Goal: Task Accomplishment & Management: Manage account settings

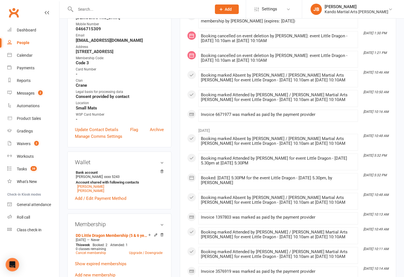
click at [111, 9] on input "text" at bounding box center [141, 9] width 134 height 8
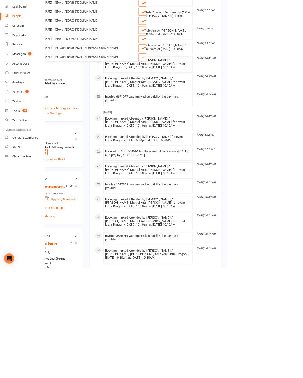
scroll to position [135, 0]
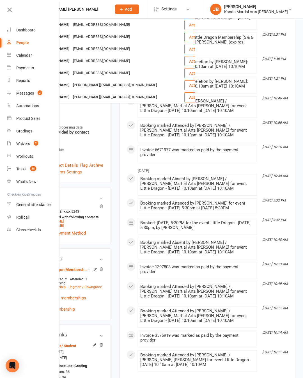
type input "[PERSON_NAME] [PERSON_NAME]"
click at [23, 57] on div "Calendar" at bounding box center [24, 55] width 16 height 4
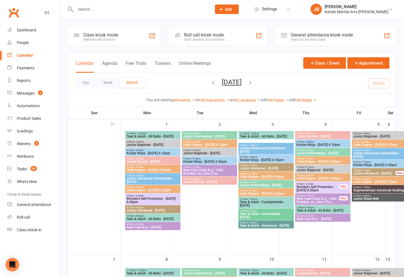
click at [243, 254] on div at bounding box center [254, 191] width 52 height 125
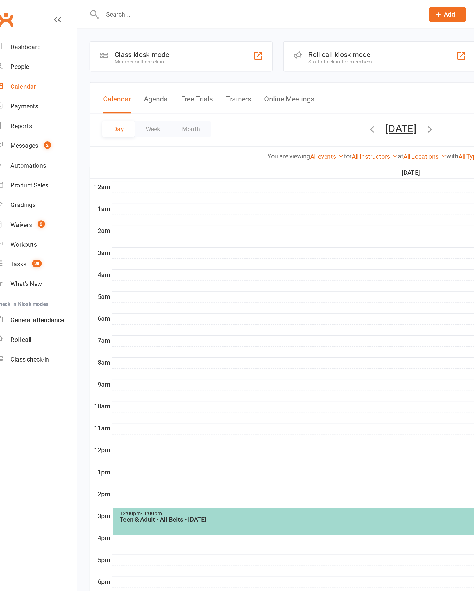
click at [245, 84] on icon "button" at bounding box center [248, 82] width 6 height 6
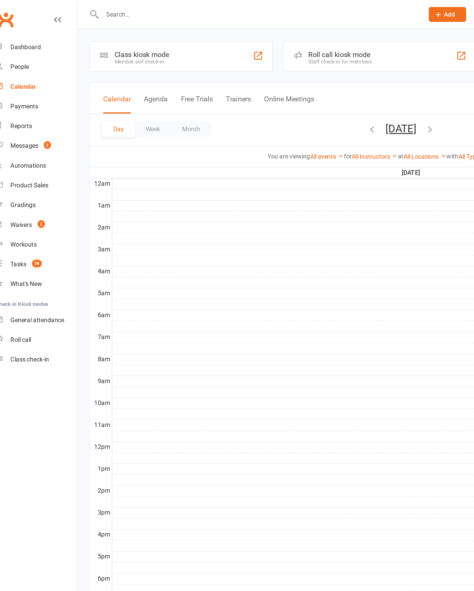
click at [245, 86] on icon "button" at bounding box center [248, 82] width 6 height 6
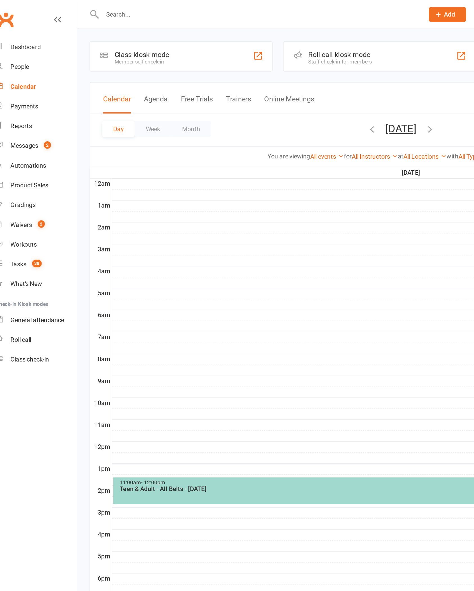
click at [133, 84] on button "Month" at bounding box center [133, 83] width 26 height 10
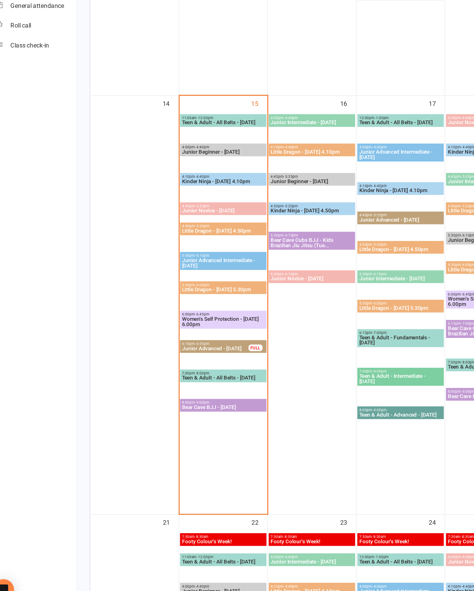
scroll to position [397, 0]
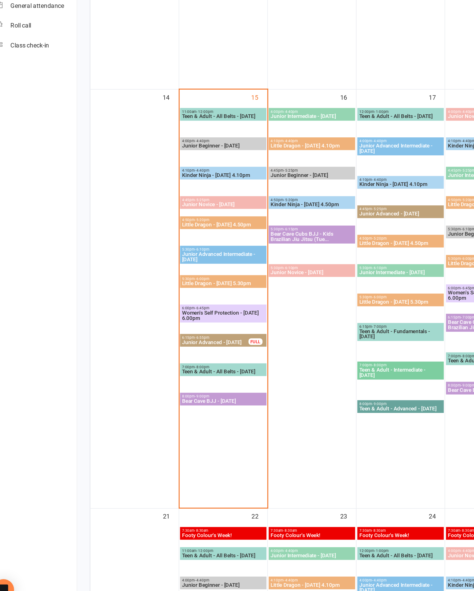
click at [152, 277] on span "Bear Cave BJJ - [DATE]" at bounding box center [152, 457] width 53 height 3
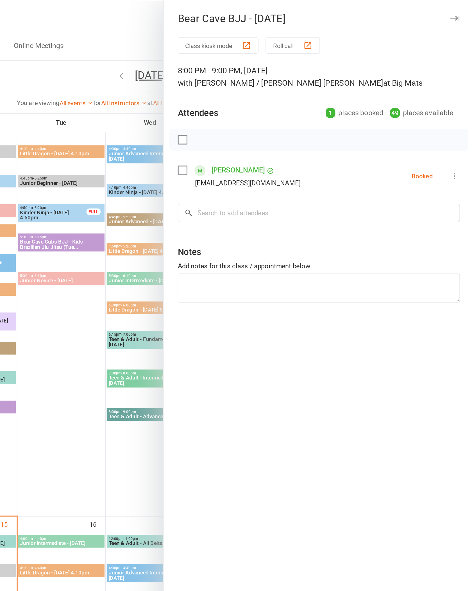
scroll to position [324, 0]
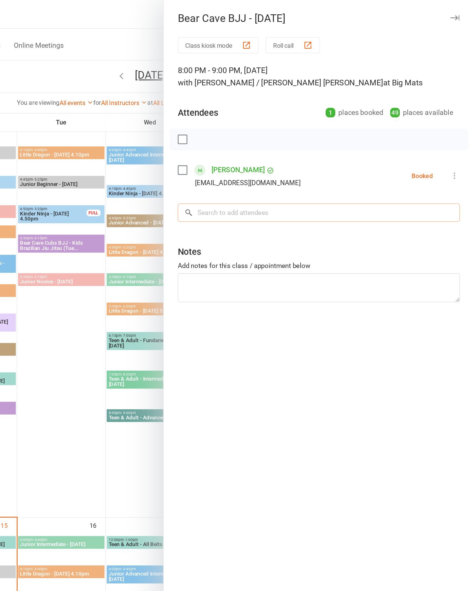
click at [284, 137] on input "search" at bounding box center [374, 136] width 181 height 12
type input "Zeke"
click at [287, 151] on div "[EMAIL_ADDRESS][PERSON_NAME][DOMAIN_NAME]" at bounding box center [375, 148] width 176 height 8
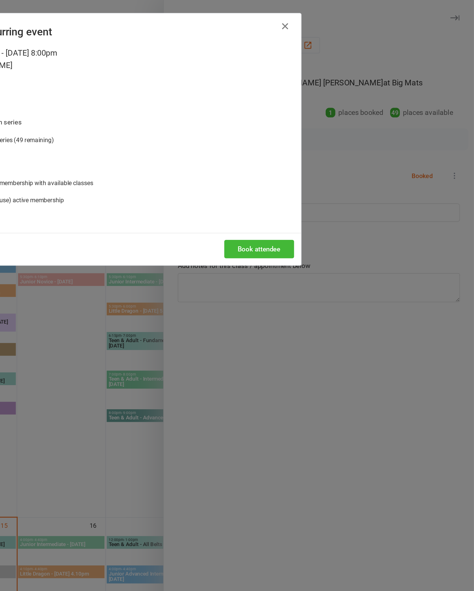
click at [314, 165] on button "Book attendee" at bounding box center [336, 160] width 45 height 12
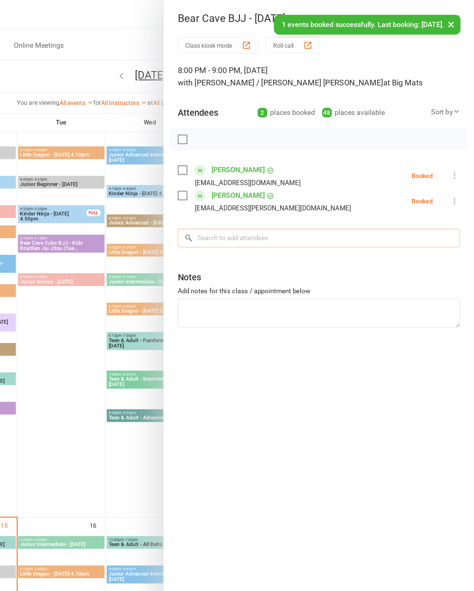
click at [284, 154] on input "search" at bounding box center [374, 153] width 181 height 12
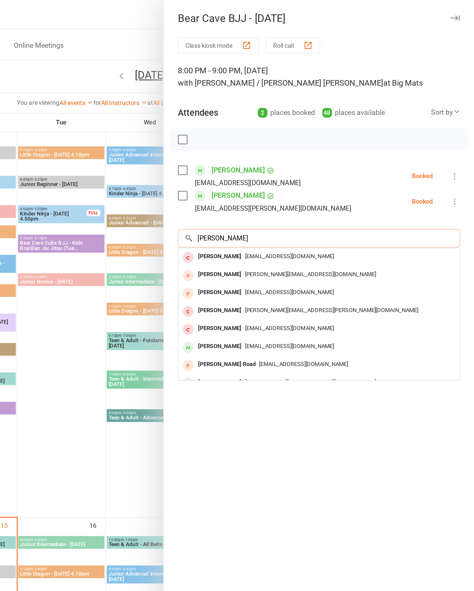
type input "[PERSON_NAME]"
click at [295, 226] on div "[PERSON_NAME]" at bounding box center [311, 222] width 32 height 8
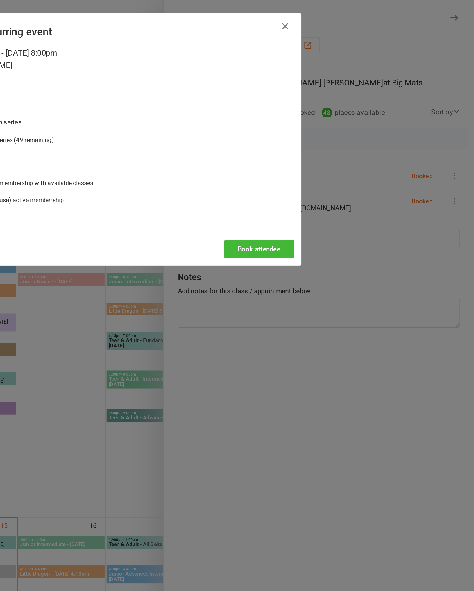
click at [314, 165] on button "Book attendee" at bounding box center [336, 160] width 45 height 12
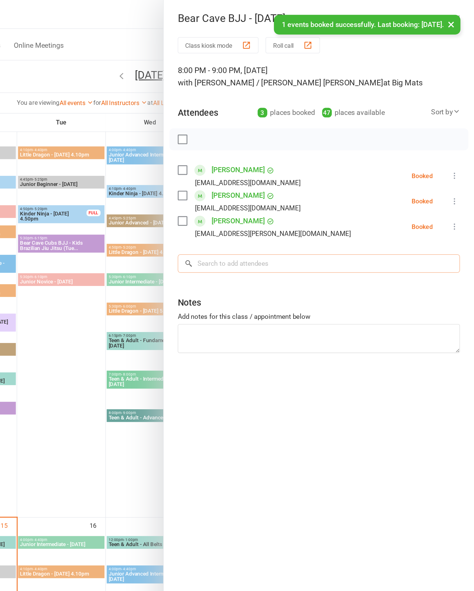
click at [284, 171] on input "search" at bounding box center [374, 169] width 181 height 12
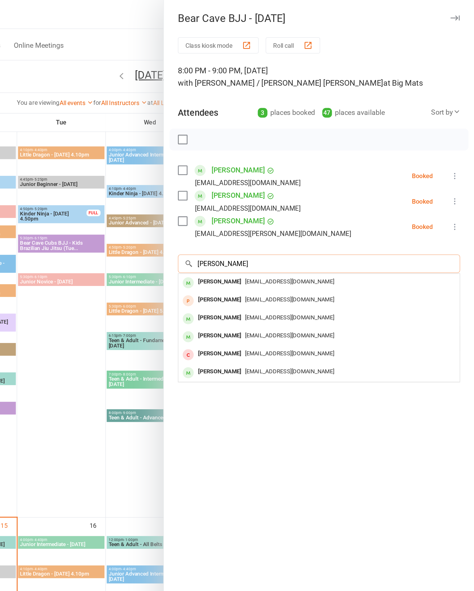
type input "[PERSON_NAME]"
click at [295, 178] on div "[PERSON_NAME]" at bounding box center [311, 180] width 32 height 8
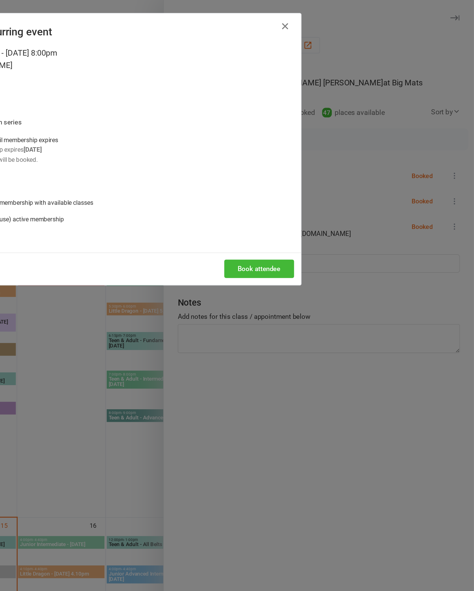
click at [314, 178] on button "Book attendee" at bounding box center [336, 172] width 45 height 12
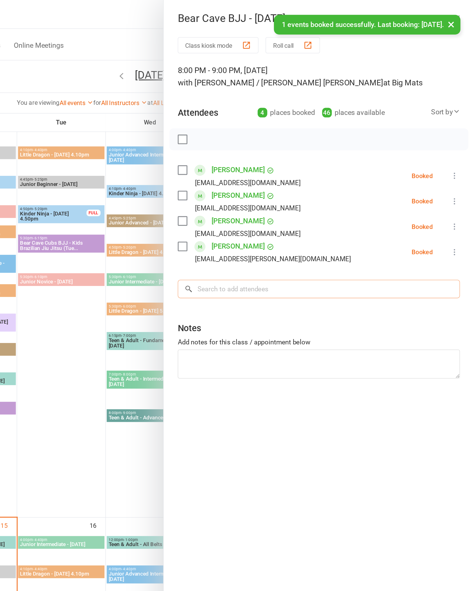
click at [284, 190] on input "search" at bounding box center [374, 185] width 181 height 12
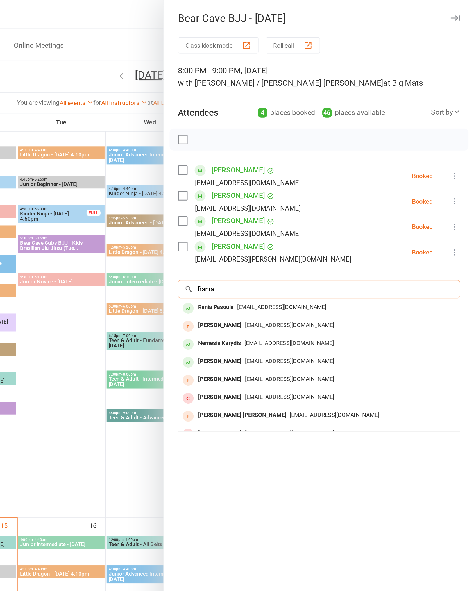
type input "Rania"
click at [322, 198] on span "[EMAIL_ADDRESS][DOMAIN_NAME]" at bounding box center [350, 196] width 57 height 4
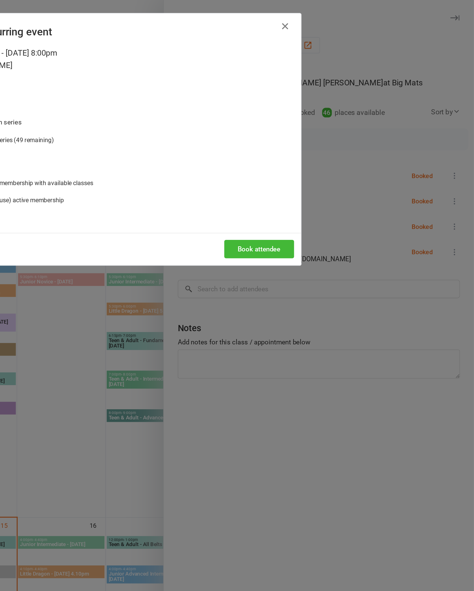
click at [314, 165] on button "Book attendee" at bounding box center [336, 160] width 45 height 12
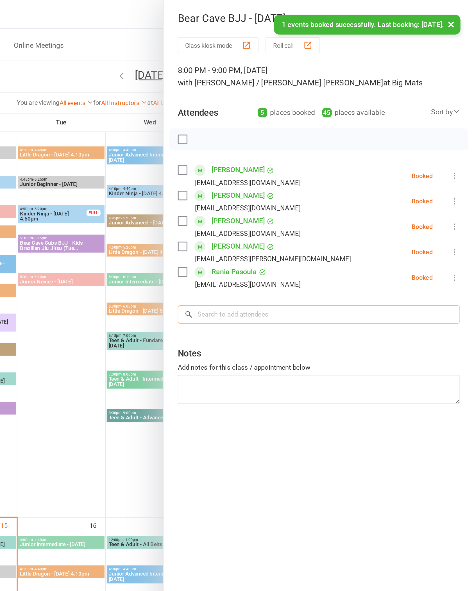
click at [284, 206] on input "search" at bounding box center [374, 201] width 181 height 12
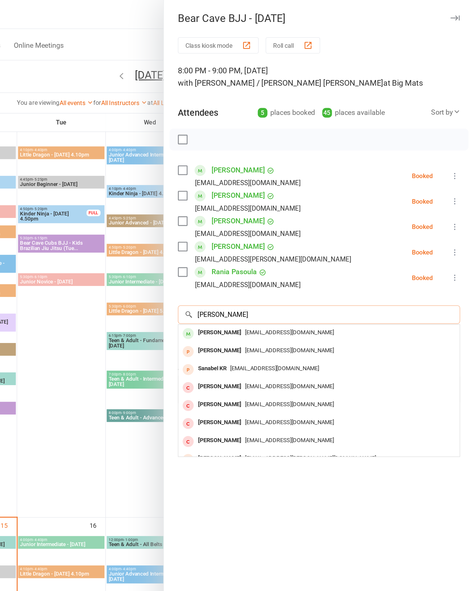
type input "[PERSON_NAME]"
click at [295, 213] on div "[PERSON_NAME]" at bounding box center [311, 213] width 32 height 8
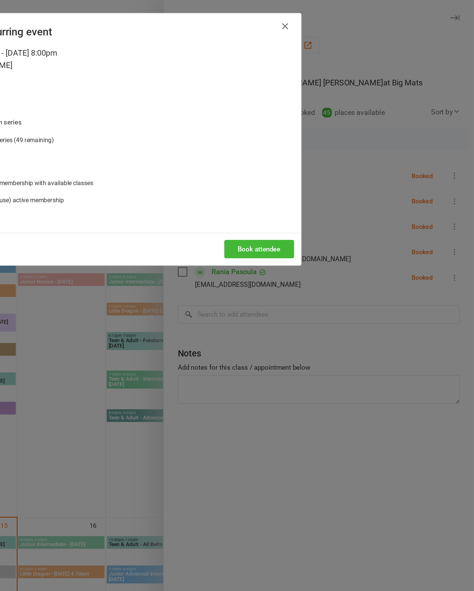
click at [314, 165] on button "Book attendee" at bounding box center [336, 160] width 45 height 12
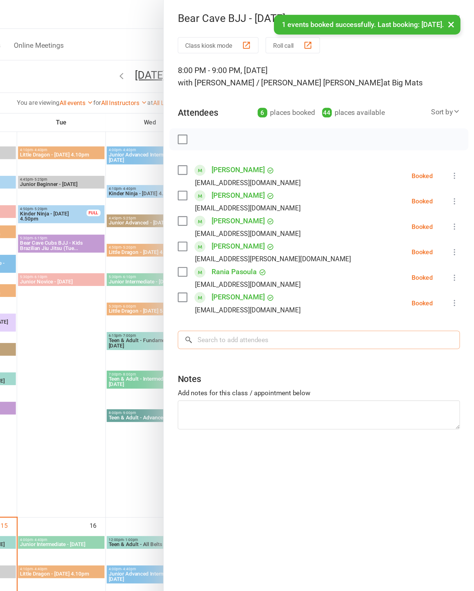
click at [284, 222] on input "search" at bounding box center [374, 218] width 181 height 12
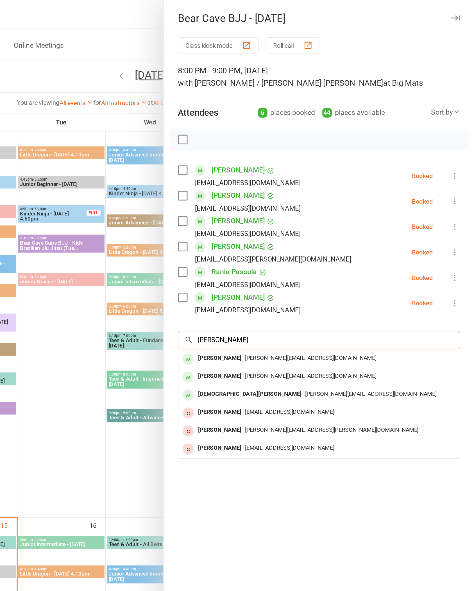
type input "[PERSON_NAME]"
click at [295, 227] on div "[PERSON_NAME]" at bounding box center [311, 229] width 32 height 8
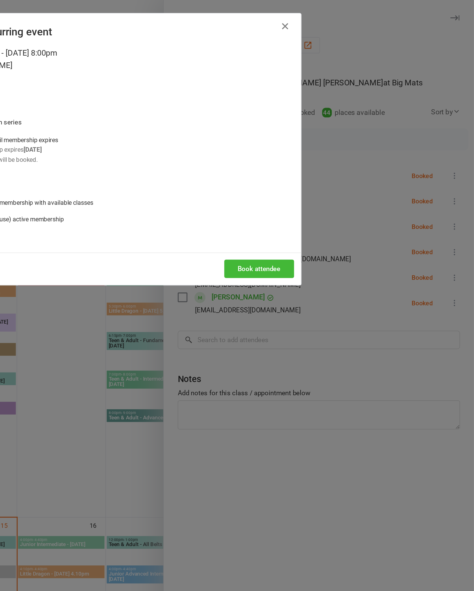
click at [314, 178] on button "Book attendee" at bounding box center [336, 172] width 45 height 12
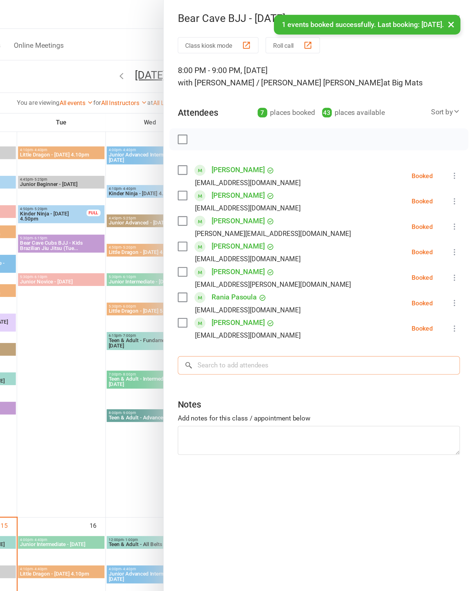
click at [284, 237] on input "search" at bounding box center [374, 234] width 181 height 12
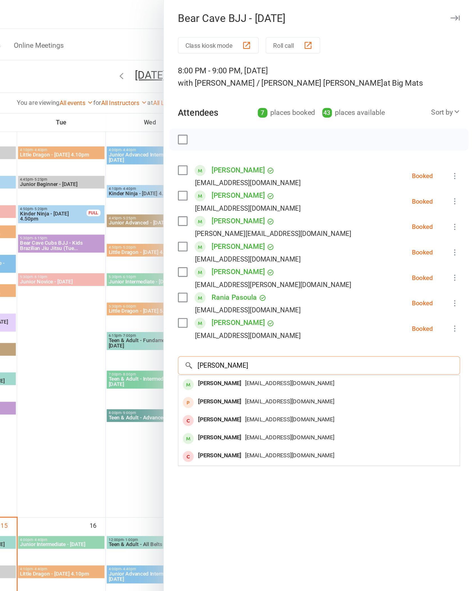
type input "[PERSON_NAME]"
click at [295, 246] on div "[PERSON_NAME]" at bounding box center [311, 246] width 32 height 8
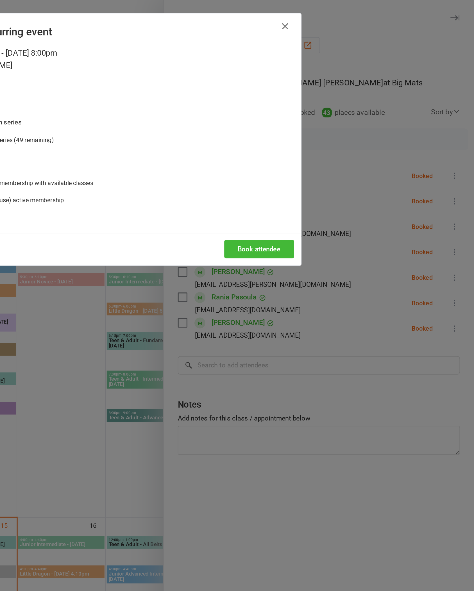
click at [314, 165] on button "Book attendee" at bounding box center [336, 160] width 45 height 12
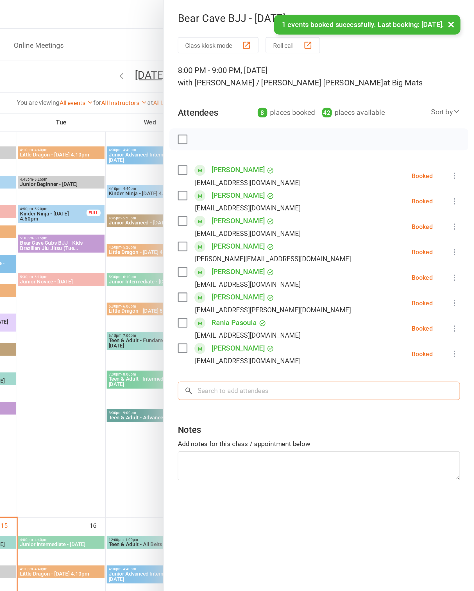
click at [284, 249] on input "search" at bounding box center [374, 250] width 181 height 12
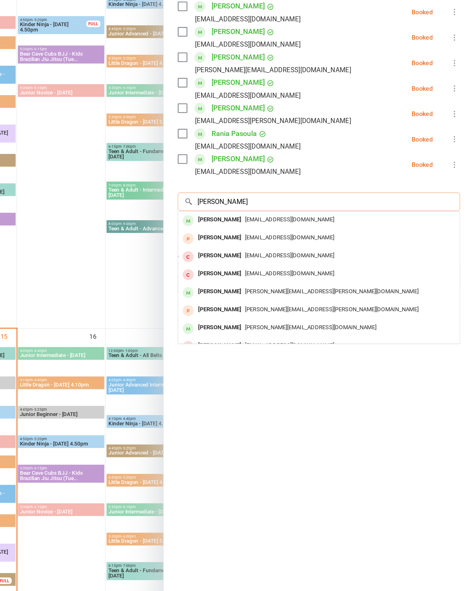
type input "[PERSON_NAME]"
click at [295, 258] on div "[PERSON_NAME]" at bounding box center [311, 262] width 32 height 8
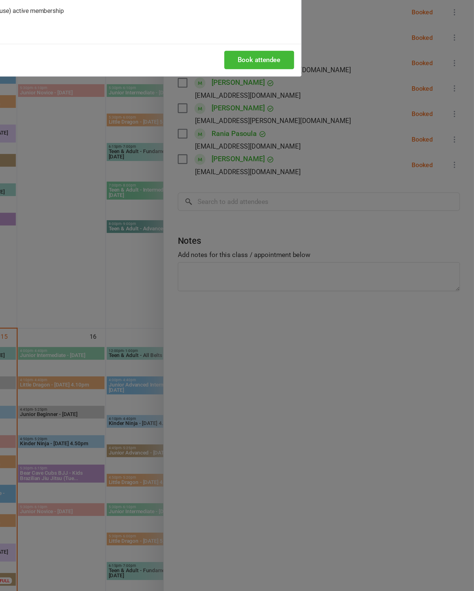
click at [314, 154] on button "Book attendee" at bounding box center [336, 160] width 45 height 12
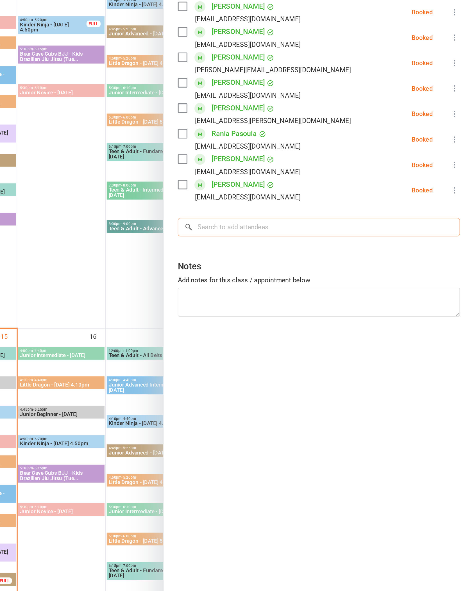
click at [284, 261] on input "search" at bounding box center [374, 267] width 181 height 12
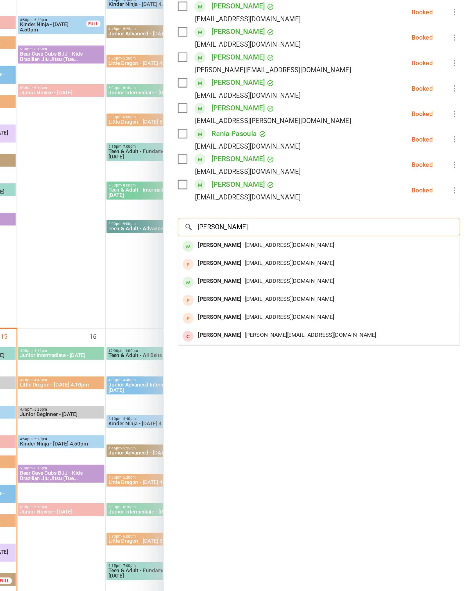
type input "[PERSON_NAME]"
click at [295, 274] on div "[PERSON_NAME]" at bounding box center [311, 278] width 32 height 8
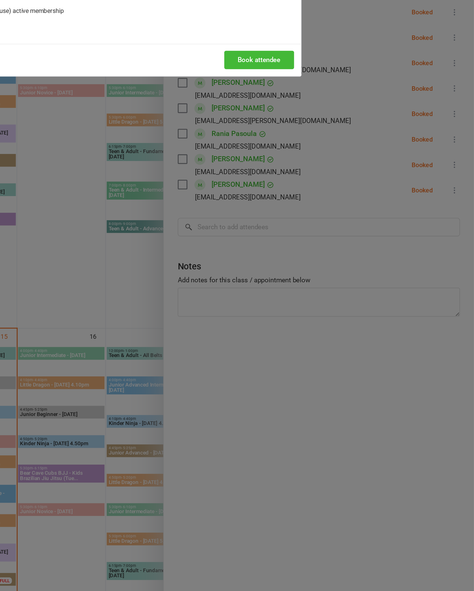
click at [314, 154] on button "Book attendee" at bounding box center [336, 160] width 45 height 12
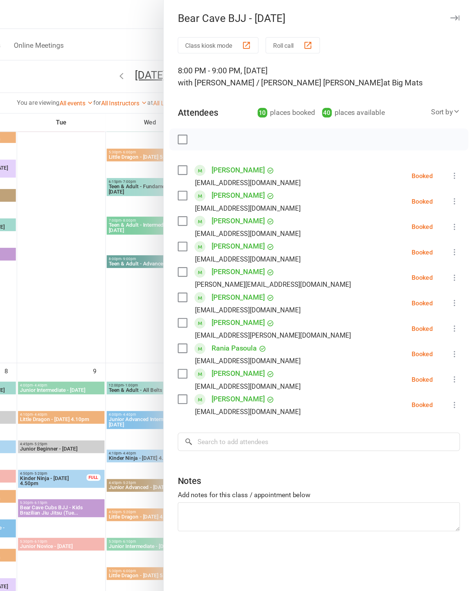
scroll to position [136, 0]
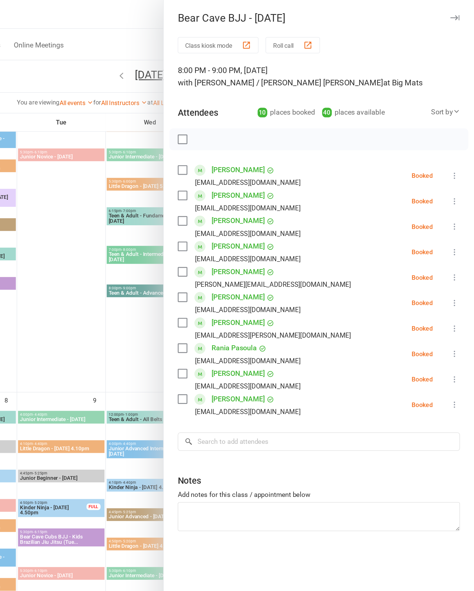
click at [279, 88] on div at bounding box center [374, 89] width 191 height 14
click at [284, 89] on label at bounding box center [287, 90] width 6 height 6
click at [297, 89] on icon "button" at bounding box center [300, 89] width 6 height 6
click at [297, 87] on icon "button" at bounding box center [300, 89] width 6 height 6
click at [297, 91] on icon "button" at bounding box center [300, 89] width 6 height 6
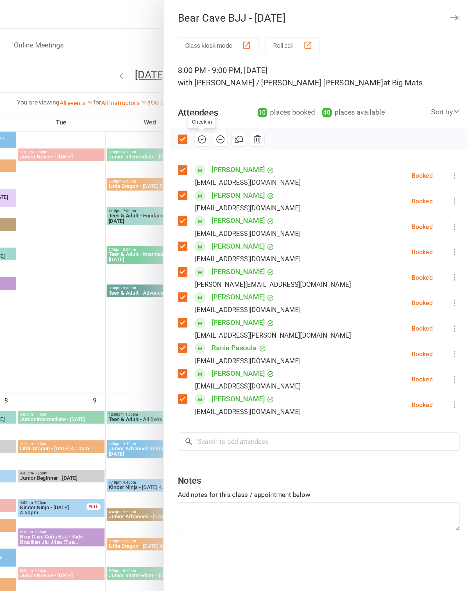
click at [404, 114] on button at bounding box center [461, 112] width 7 height 7
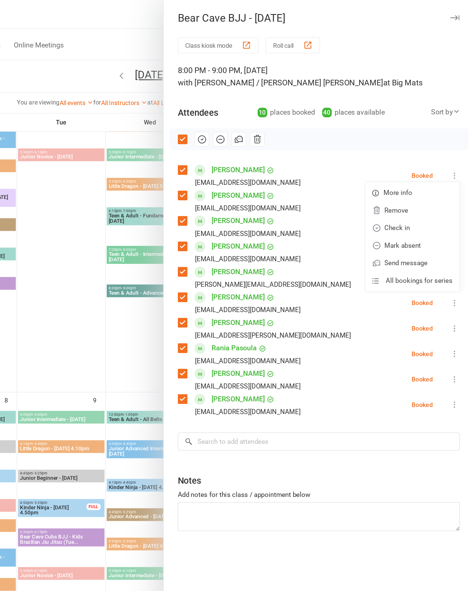
click at [404, 146] on link "Check in" at bounding box center [434, 145] width 60 height 11
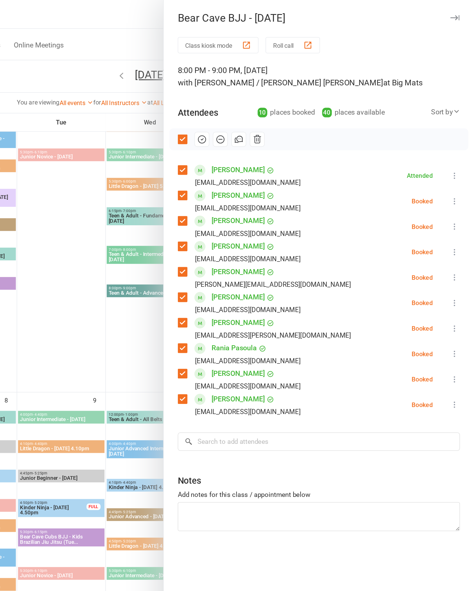
click at [404, 129] on icon at bounding box center [462, 129] width 6 height 6
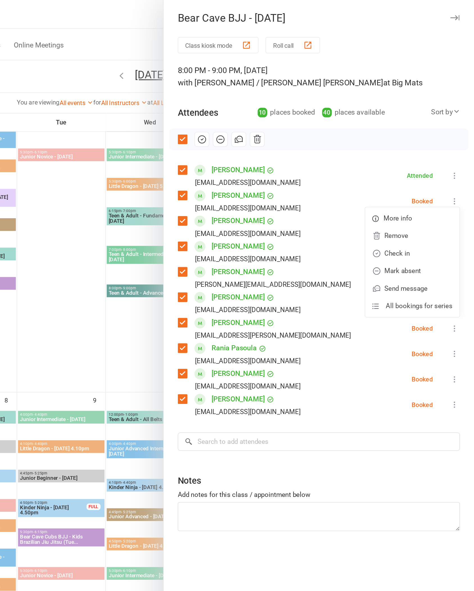
click at [404, 162] on link "Check in" at bounding box center [434, 162] width 60 height 11
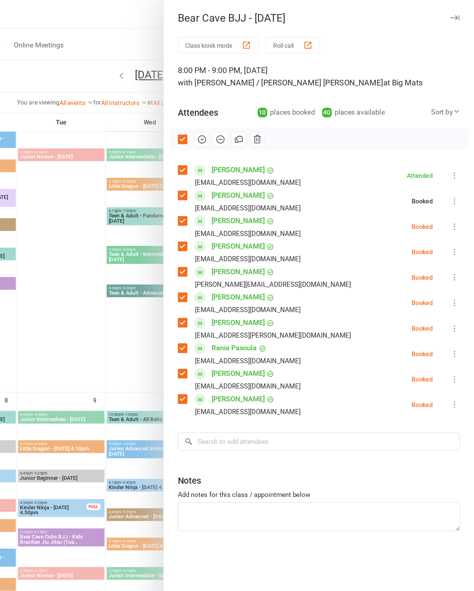
click at [404, 145] on icon at bounding box center [462, 145] width 6 height 6
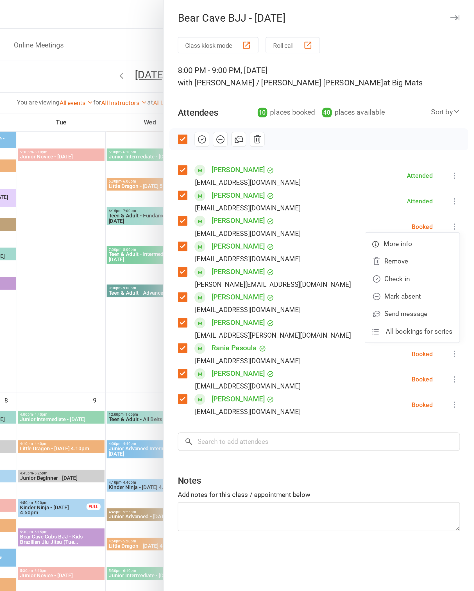
click at [404, 178] on link "Check in" at bounding box center [434, 178] width 60 height 11
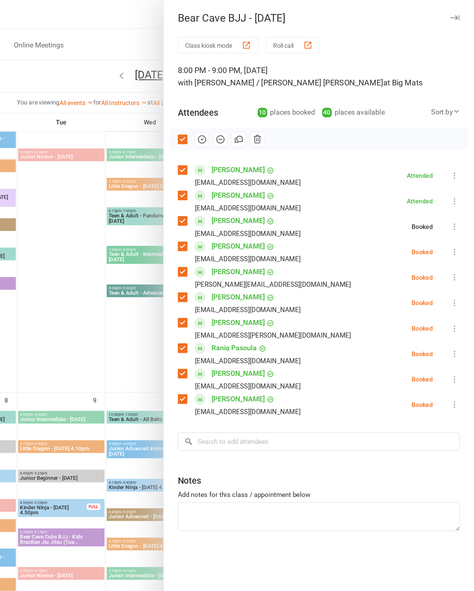
click at [404, 163] on icon at bounding box center [462, 162] width 6 height 6
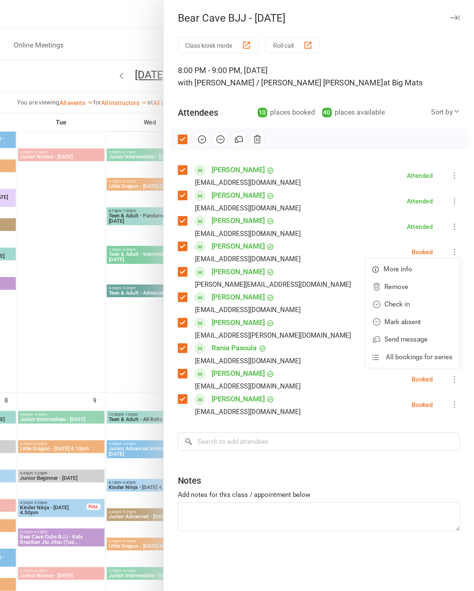
click at [404, 195] on link "Check in" at bounding box center [434, 194] width 60 height 11
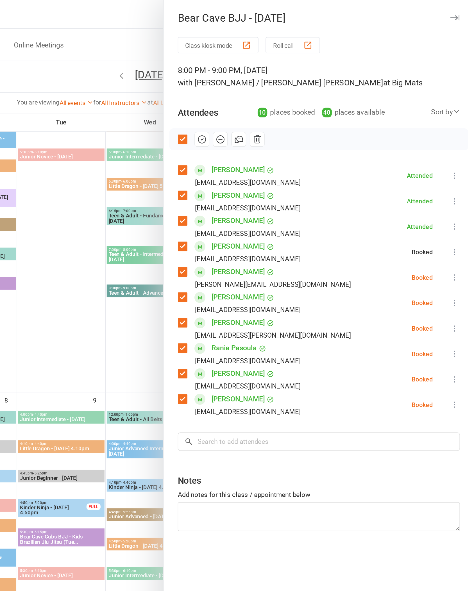
click at [404, 176] on icon at bounding box center [462, 178] width 6 height 6
click at [404, 210] on link "Check in" at bounding box center [434, 211] width 60 height 11
click at [404, 196] on icon at bounding box center [462, 194] width 6 height 6
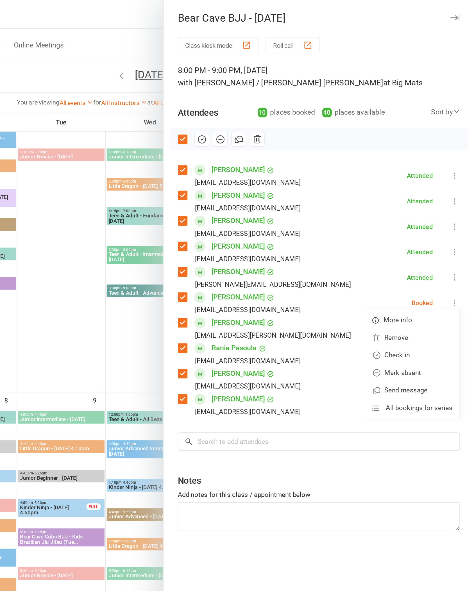
click at [404, 231] on link "Check in" at bounding box center [434, 227] width 60 height 11
click at [404, 210] on icon at bounding box center [462, 211] width 6 height 6
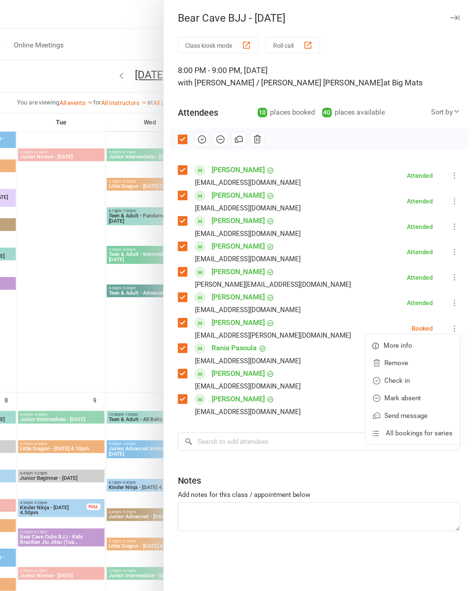
click at [404, 247] on link "Check in" at bounding box center [434, 243] width 60 height 11
click at [404, 226] on icon at bounding box center [462, 227] width 6 height 6
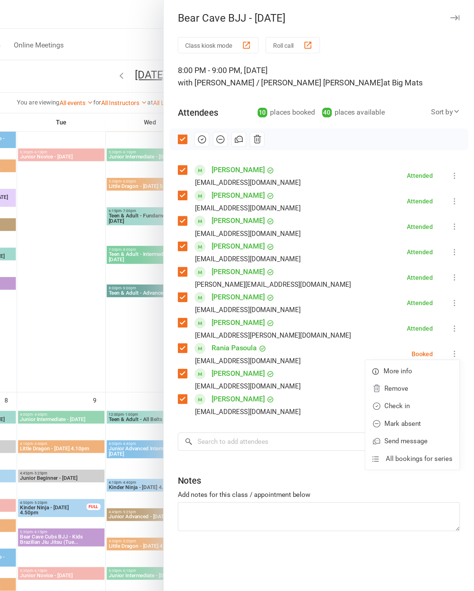
click at [404, 261] on link "Check in" at bounding box center [434, 259] width 60 height 11
click at [404, 241] on icon at bounding box center [462, 243] width 6 height 6
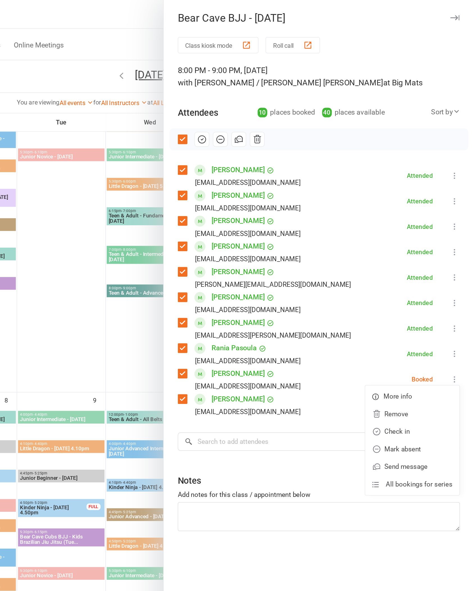
click at [404, 277] on link "Check in" at bounding box center [434, 276] width 60 height 11
click at [404, 259] on icon at bounding box center [462, 259] width 6 height 6
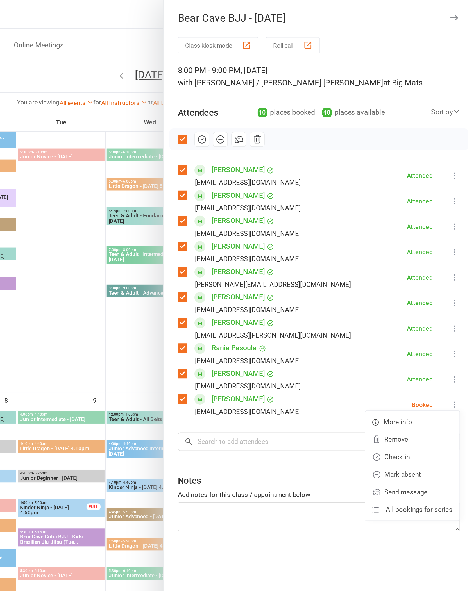
click at [404, 277] on link "Check in" at bounding box center [434, 292] width 60 height 11
click at [284, 277] on input "search" at bounding box center [374, 283] width 181 height 12
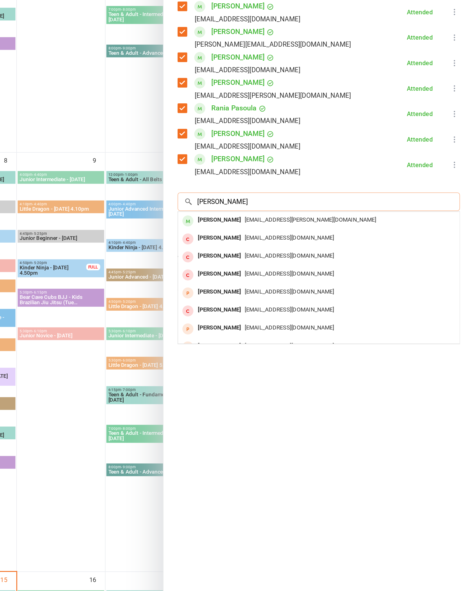
type input "[PERSON_NAME]"
click at [327, 277] on span "[EMAIL_ADDRESS][PERSON_NAME][DOMAIN_NAME]" at bounding box center [369, 294] width 84 height 4
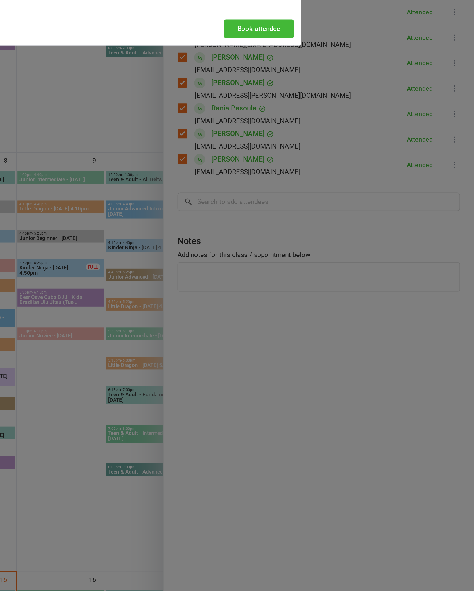
click at [314, 166] on button "Book attendee" at bounding box center [336, 172] width 45 height 12
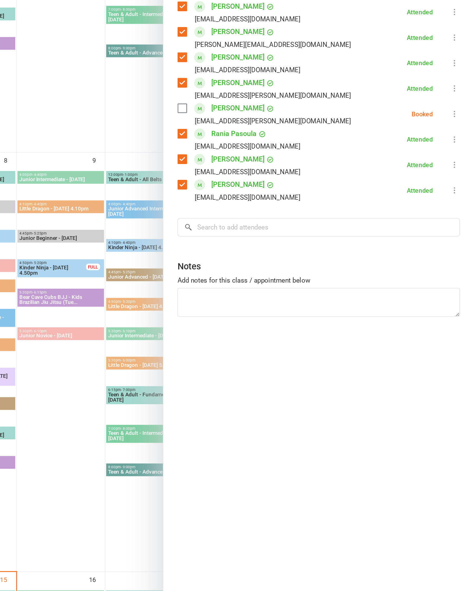
click at [404, 224] on icon at bounding box center [462, 227] width 6 height 6
click at [404, 254] on link "Check in" at bounding box center [434, 259] width 60 height 11
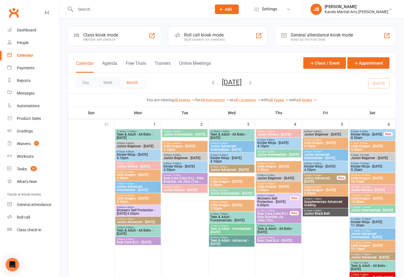
click at [26, 85] on link "Reports" at bounding box center [33, 80] width 52 height 13
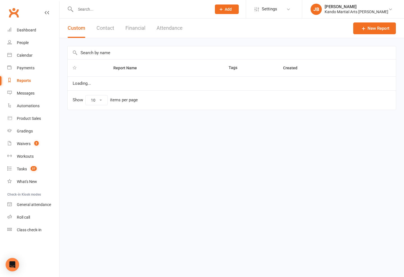
select select "100"
click at [100, 49] on input "text" at bounding box center [232, 52] width 329 height 13
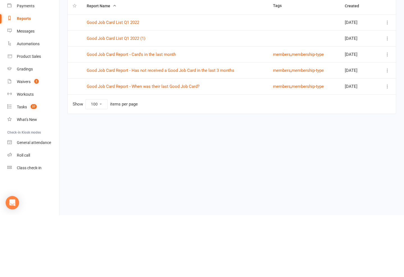
type input "Good j"
click at [220, 130] on link "Good Job Card Report - Has not received a Good Job Card in the last 3 months" at bounding box center [161, 132] width 148 height 5
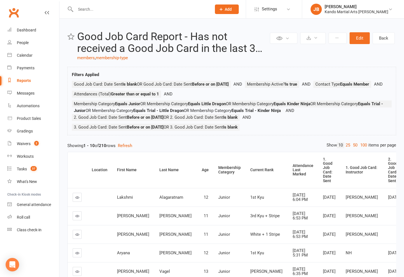
click at [361, 141] on div "Private Report Only visible by me Public Report Visible to everyone Export to C…" at bounding box center [232, 215] width 345 height 392
click at [360, 145] on link "100" at bounding box center [364, 145] width 10 height 6
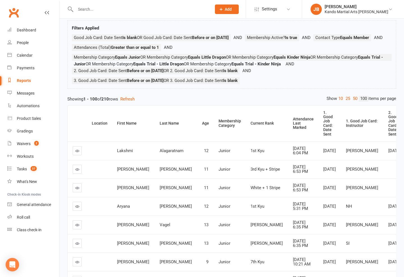
scroll to position [51, 0]
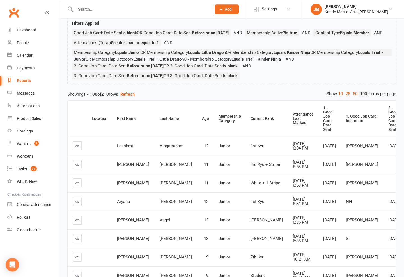
click at [293, 117] on div "Attendance Last Marked" at bounding box center [303, 118] width 21 height 13
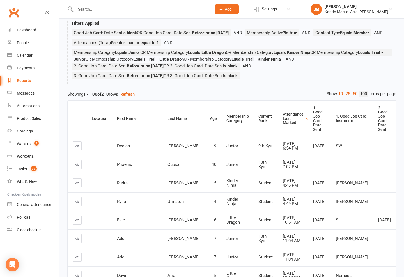
click at [283, 115] on div "Attendance Last Marked" at bounding box center [293, 118] width 21 height 13
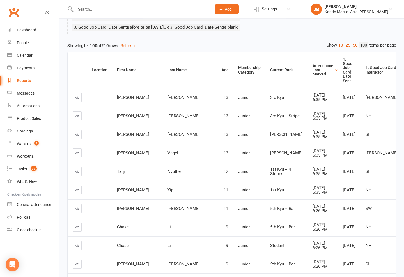
scroll to position [100, 0]
click at [75, 99] on icon at bounding box center [77, 97] width 4 height 4
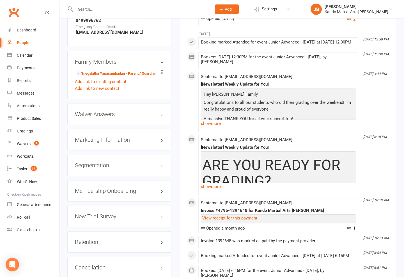
scroll to position [558, 0]
click at [0, 0] on link "edit" at bounding box center [0, 0] width 0 height 0
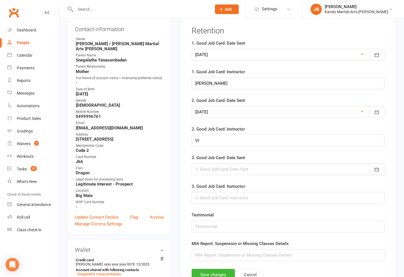
scroll to position [54, 0]
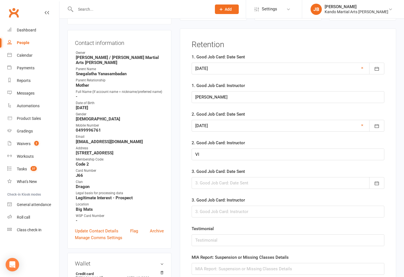
click at [380, 181] on button "button" at bounding box center [377, 183] width 15 height 12
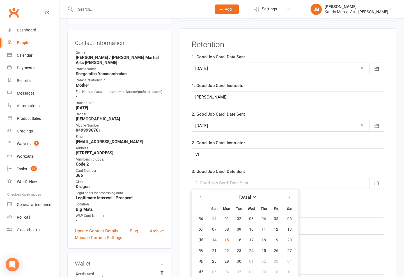
click at [224, 241] on button "15" at bounding box center [227, 240] width 12 height 10
type input "[DATE]"
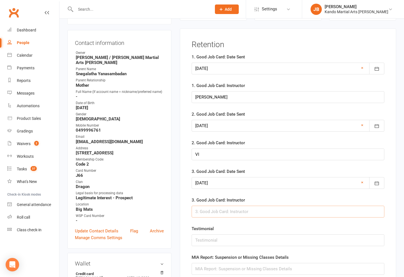
click at [240, 208] on input "text" at bounding box center [288, 212] width 193 height 12
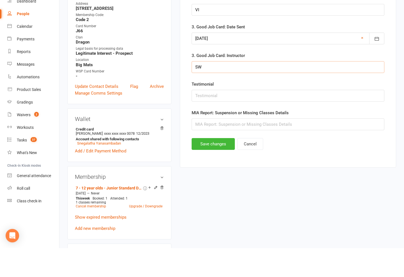
scroll to position [172, 0]
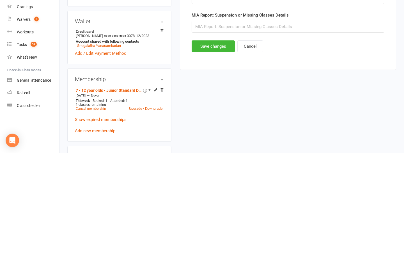
type input "SW"
click at [206, 165] on button "Save changes" at bounding box center [213, 171] width 43 height 12
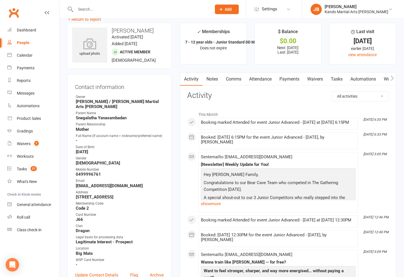
scroll to position [10, 0]
